Goal: Transaction & Acquisition: Purchase product/service

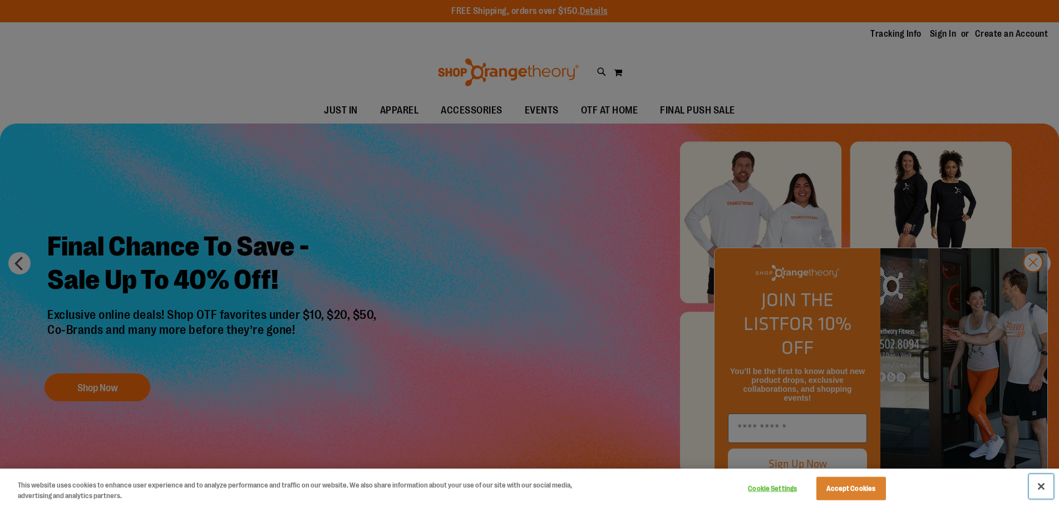
click at [1040, 487] on button "Close" at bounding box center [1041, 486] width 24 height 24
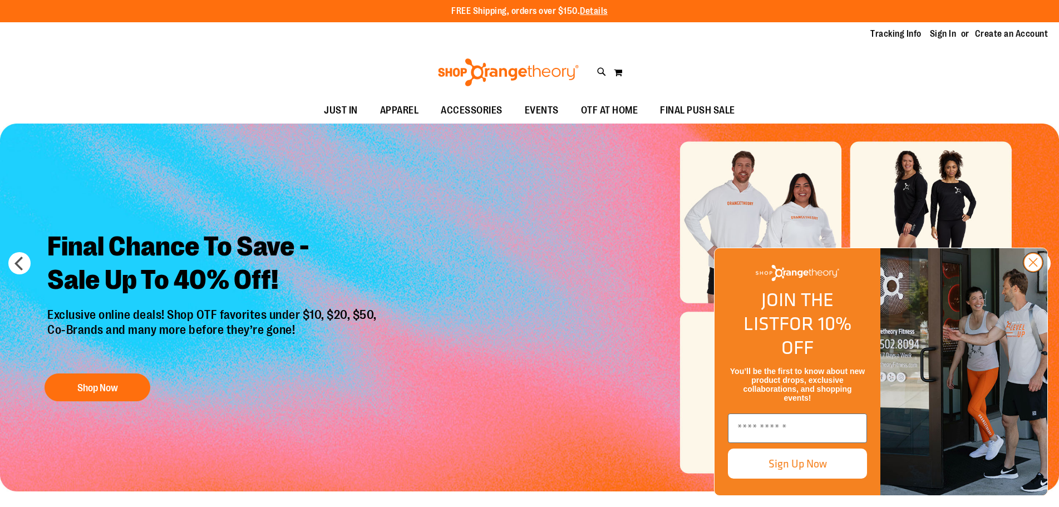
click at [1032, 267] on icon "Close dialog" at bounding box center [1034, 263] width 8 height 8
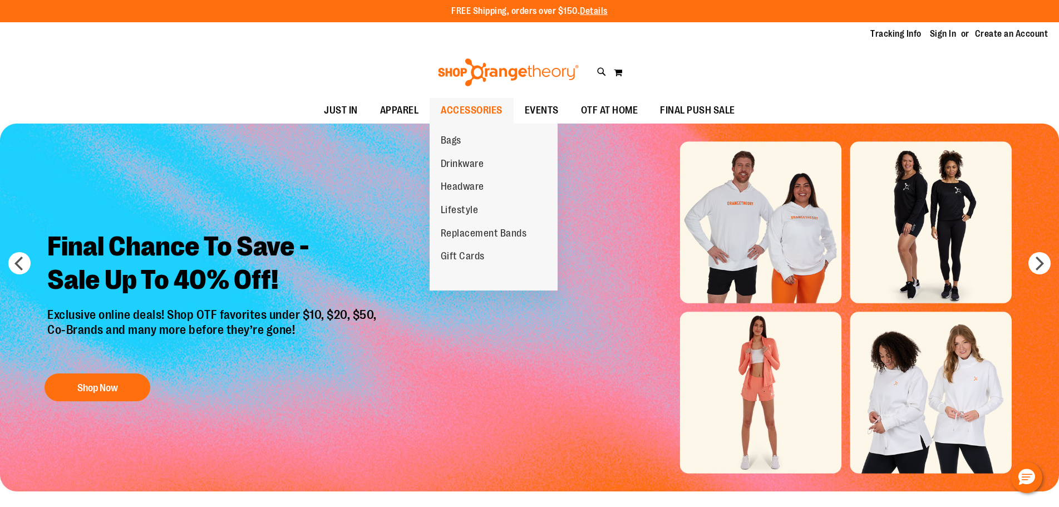
click at [464, 109] on span "ACCESSORIES" at bounding box center [472, 110] width 62 height 25
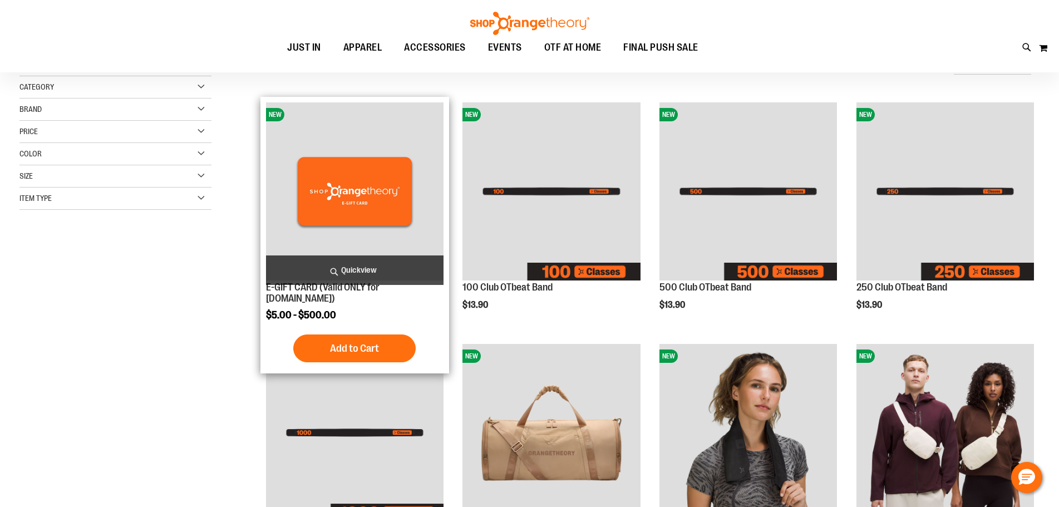
scroll to position [166, 0]
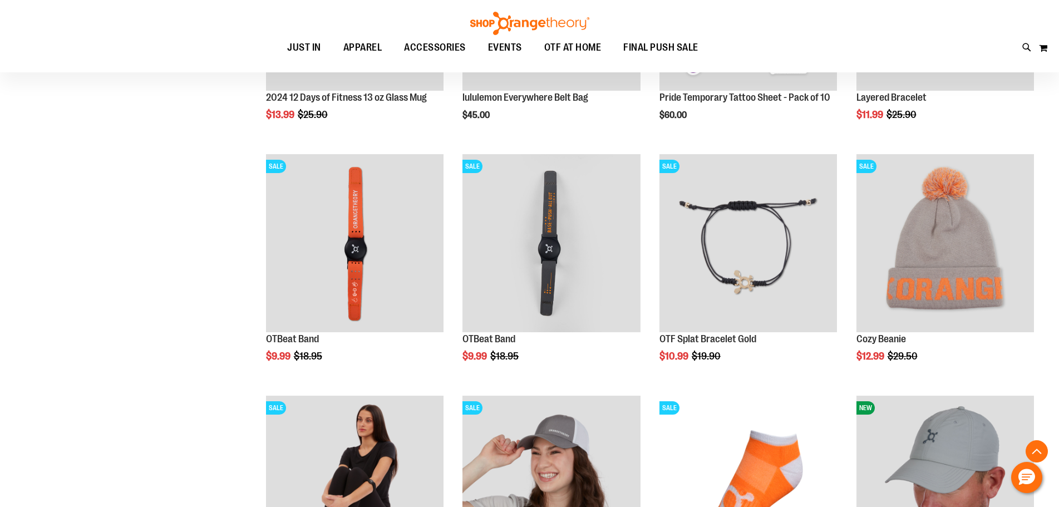
scroll to position [1780, 0]
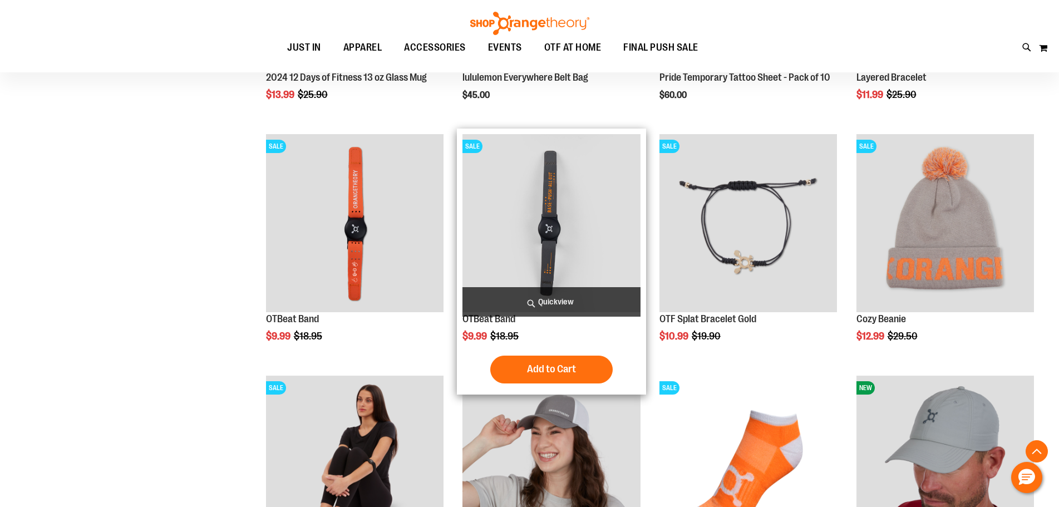
click at [512, 233] on img "product" at bounding box center [551, 223] width 178 height 178
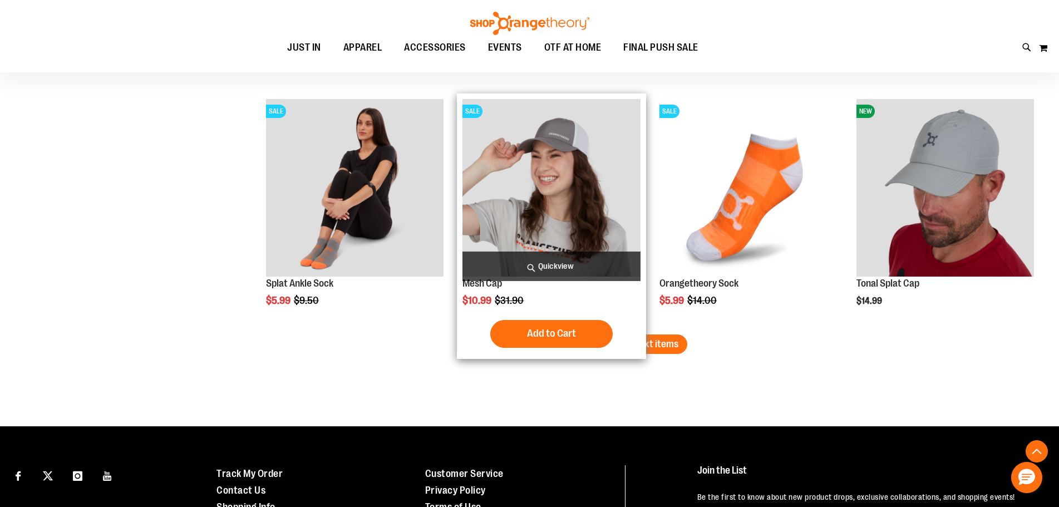
scroll to position [2059, 0]
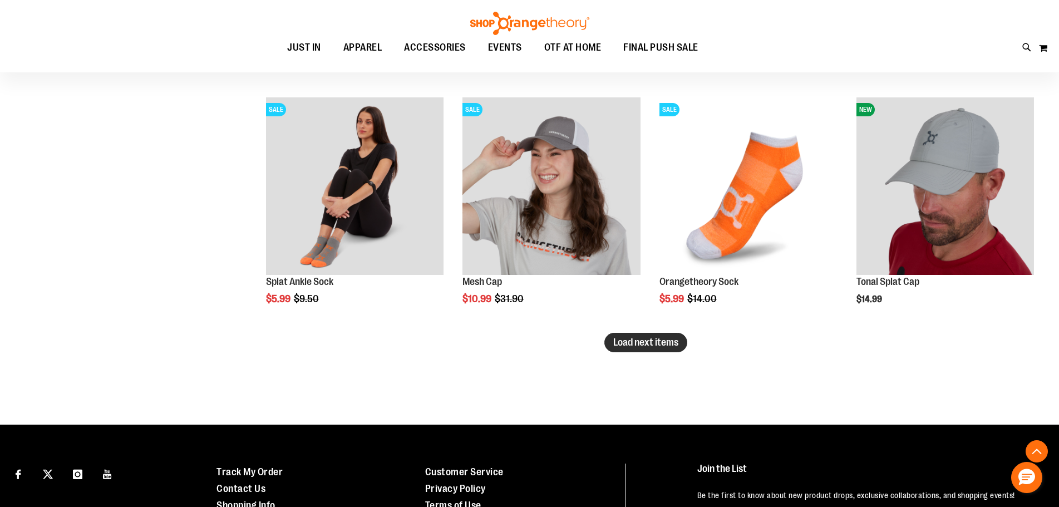
click at [653, 336] on button "Load next items" at bounding box center [645, 342] width 83 height 19
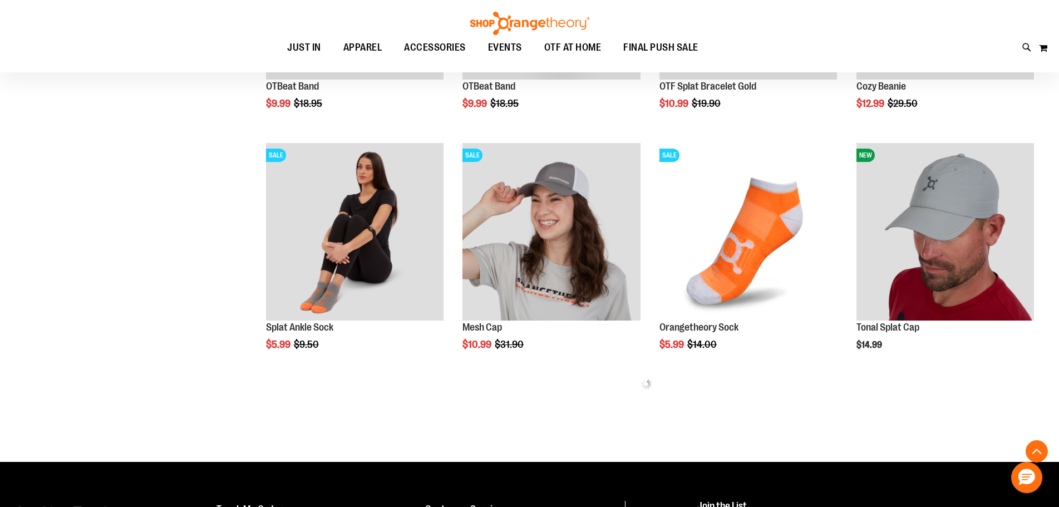
scroll to position [2176, 0]
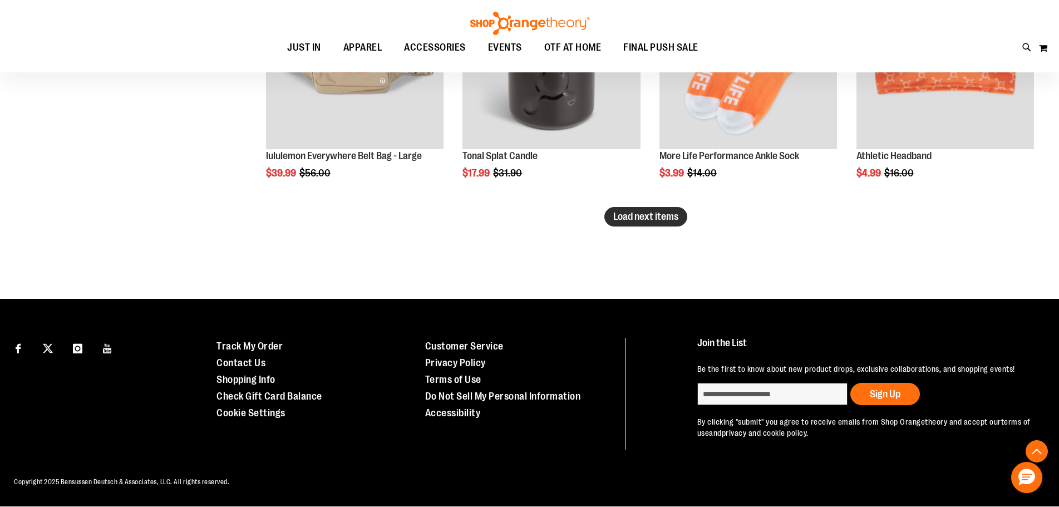
click at [657, 211] on span "Load next items" at bounding box center [645, 216] width 65 height 11
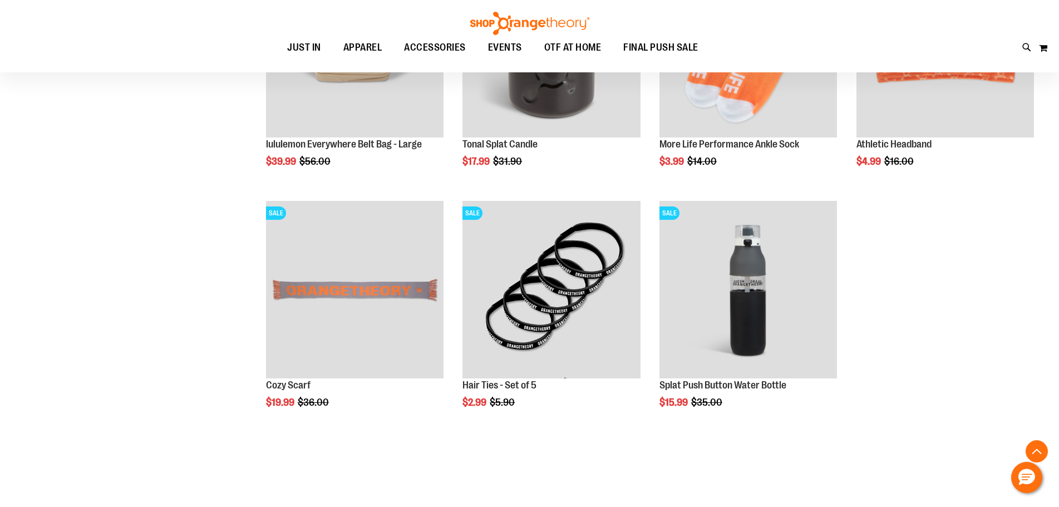
scroll to position [2907, 0]
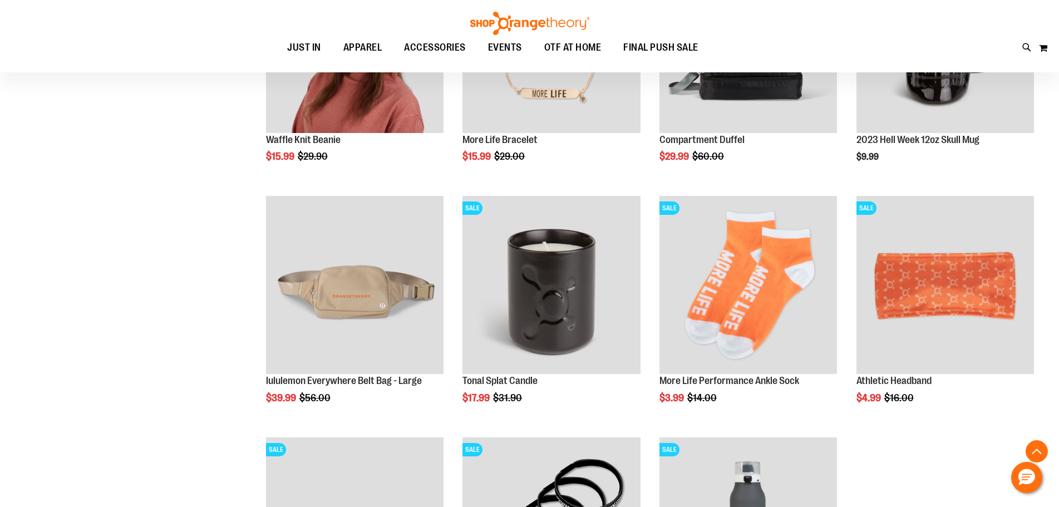
scroll to position [1672, 0]
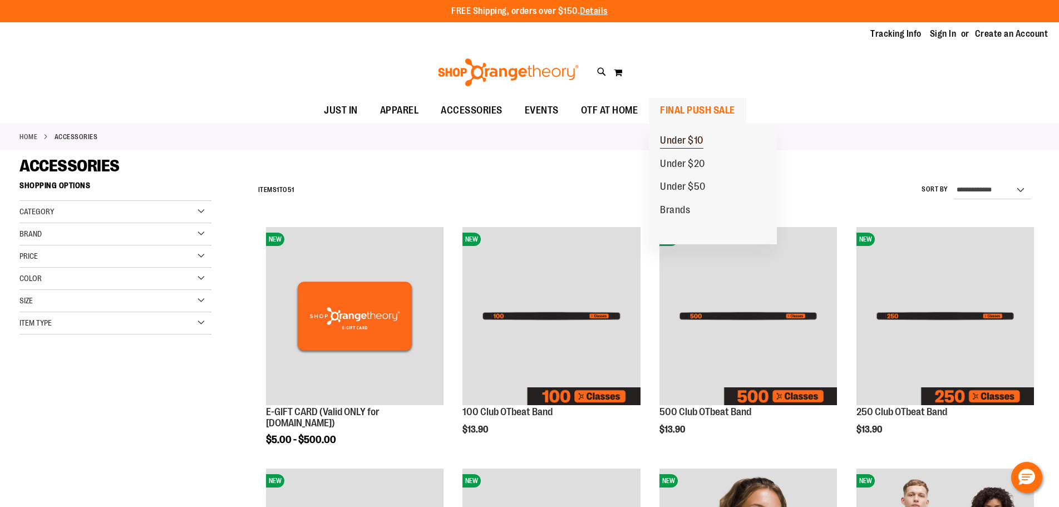
click at [671, 142] on span "Under $10" at bounding box center [681, 142] width 43 height 14
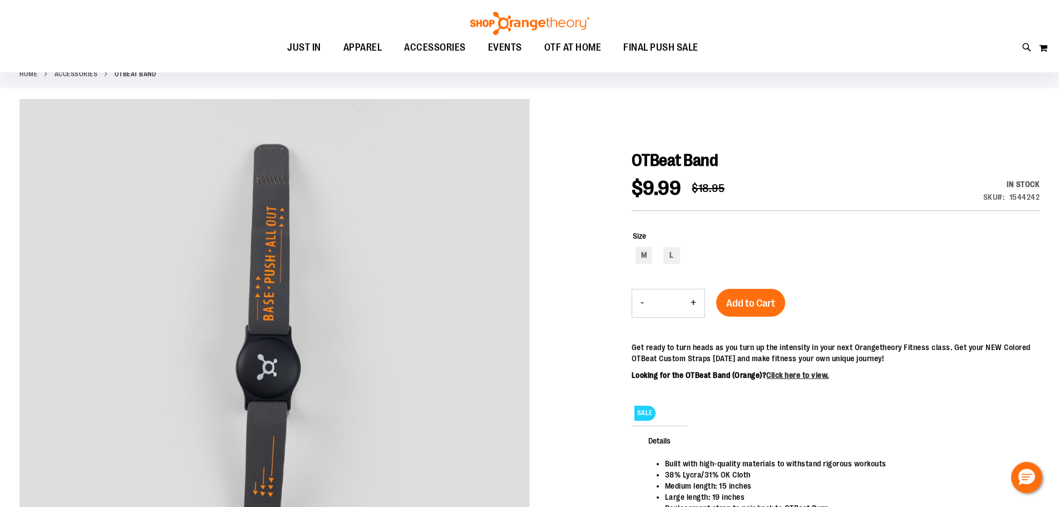
scroll to position [166, 0]
